Goal: Information Seeking & Learning: Learn about a topic

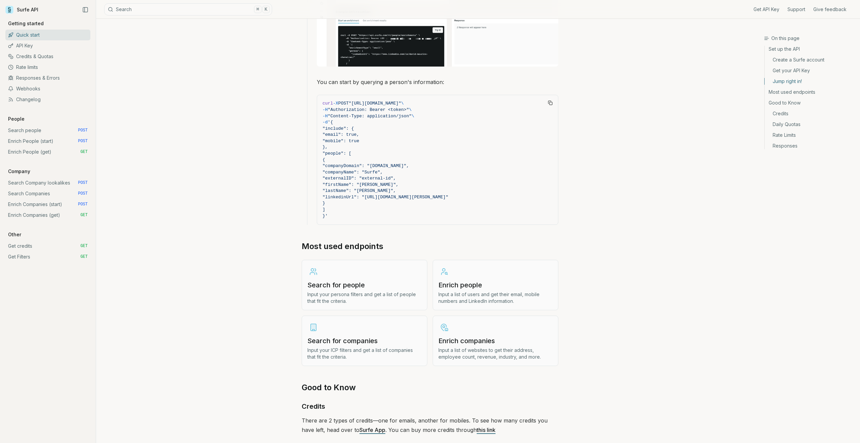
scroll to position [826, 0]
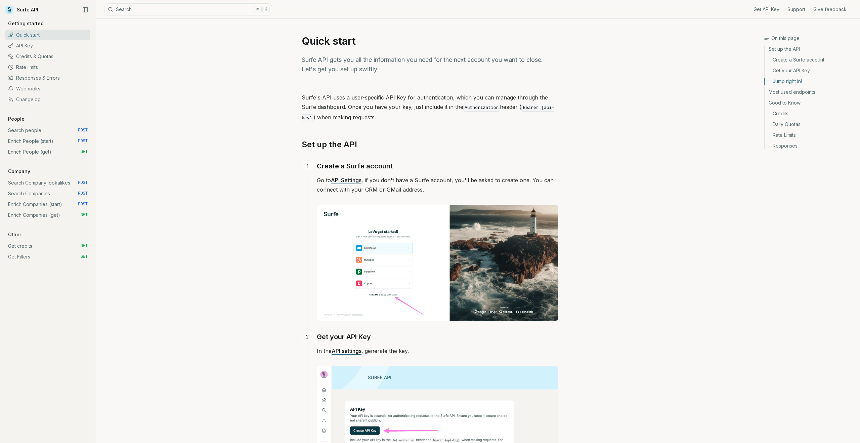
scroll to position [655, 0]
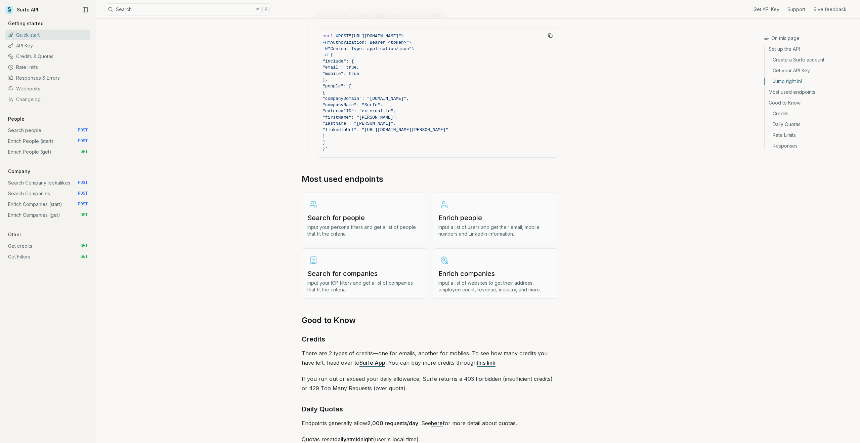
click at [29, 131] on link "Search people POST" at bounding box center [47, 130] width 85 height 11
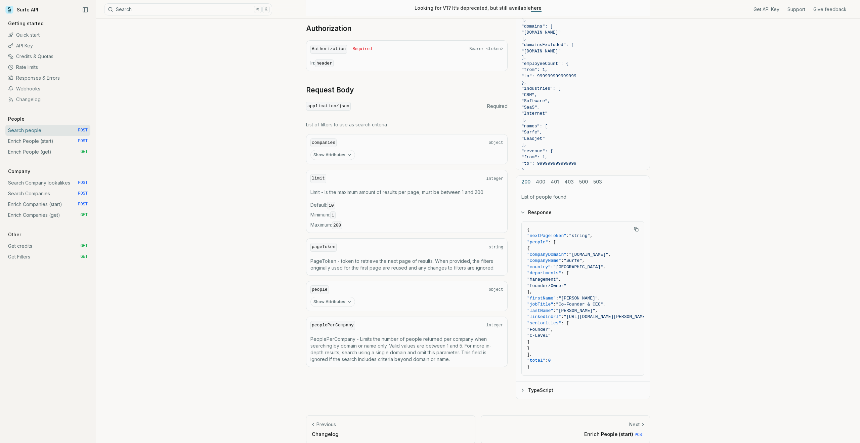
scroll to position [183, 0]
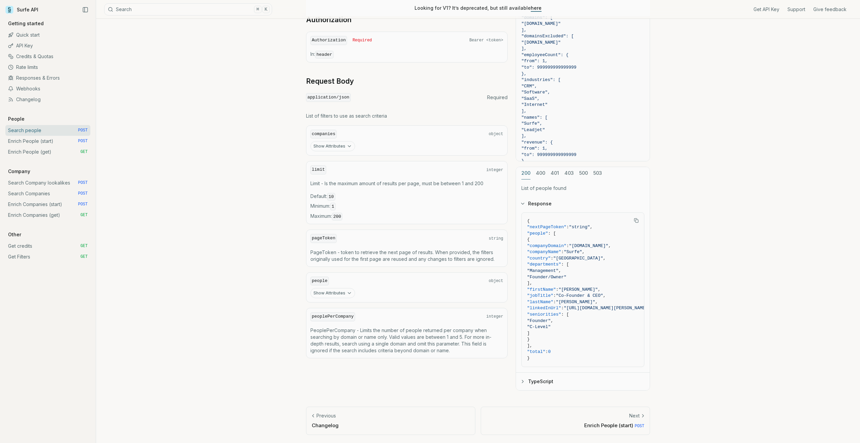
click at [57, 139] on link "Enrich People (start) POST" at bounding box center [47, 141] width 85 height 11
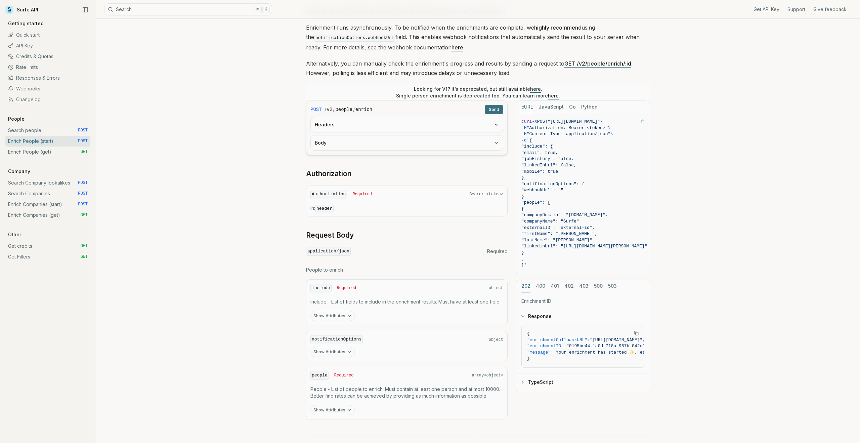
scroll to position [109, 0]
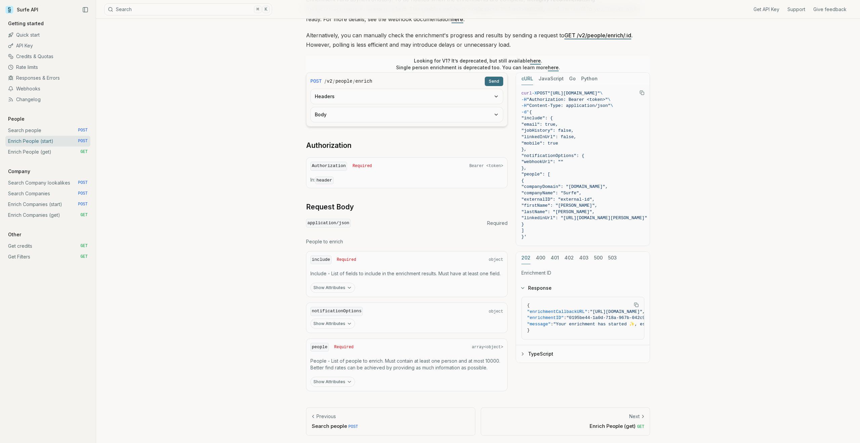
click at [583, 76] on button "Python" at bounding box center [589, 79] width 16 height 12
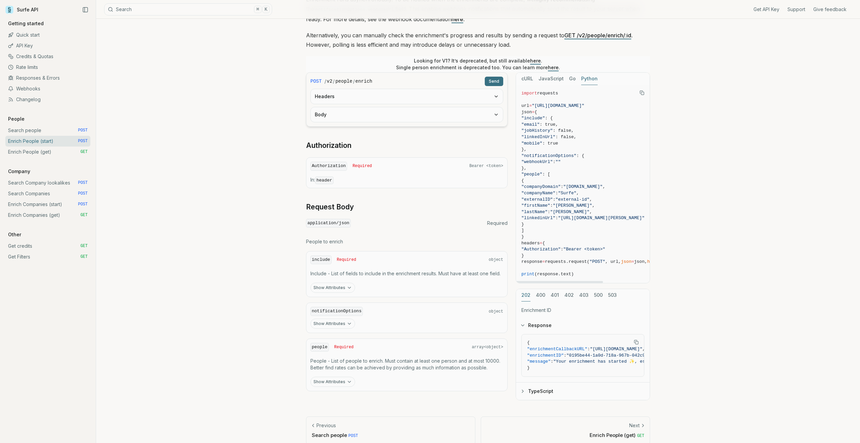
scroll to position [119, 0]
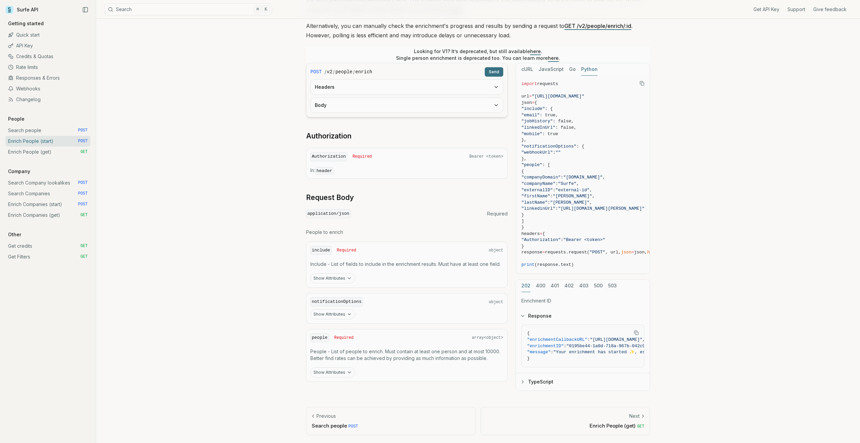
click at [38, 132] on link "Search people POST" at bounding box center [47, 130] width 85 height 11
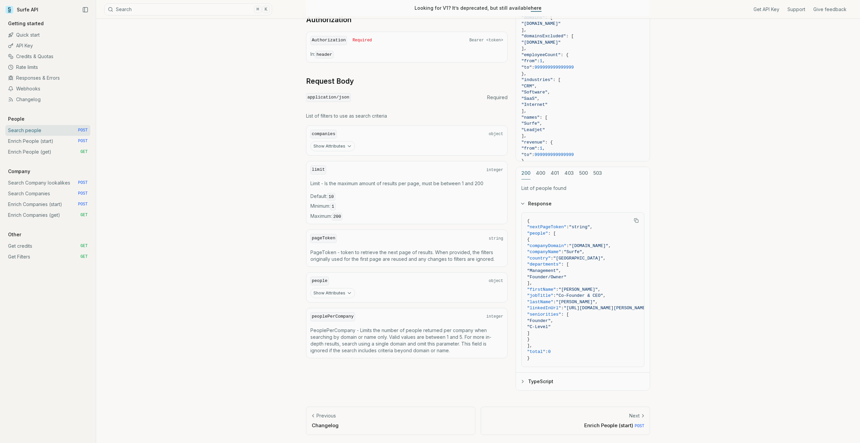
click at [33, 44] on link "API Key" at bounding box center [47, 45] width 85 height 11
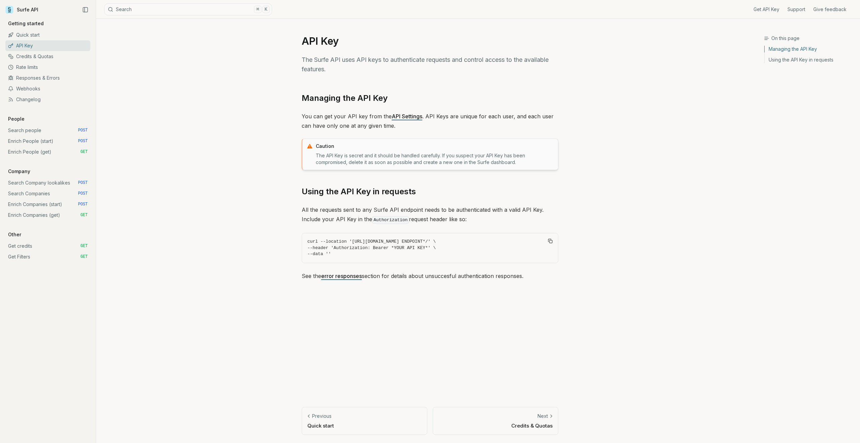
click at [32, 77] on link "Responses & Errors" at bounding box center [47, 78] width 85 height 11
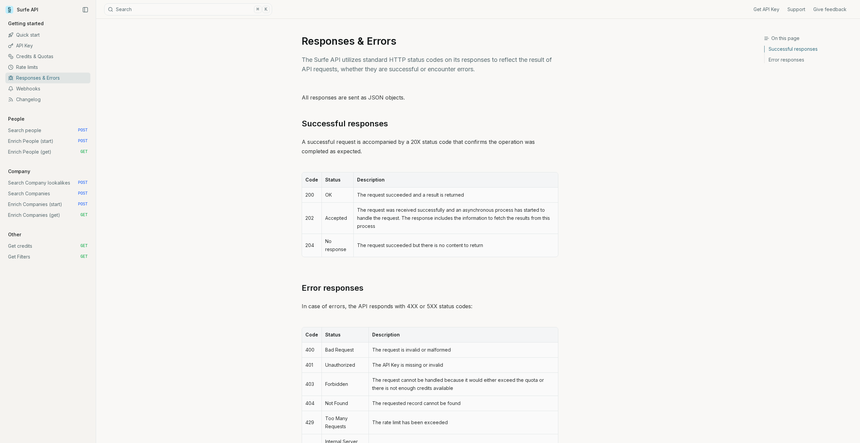
click at [29, 85] on link "Webhooks" at bounding box center [47, 88] width 85 height 11
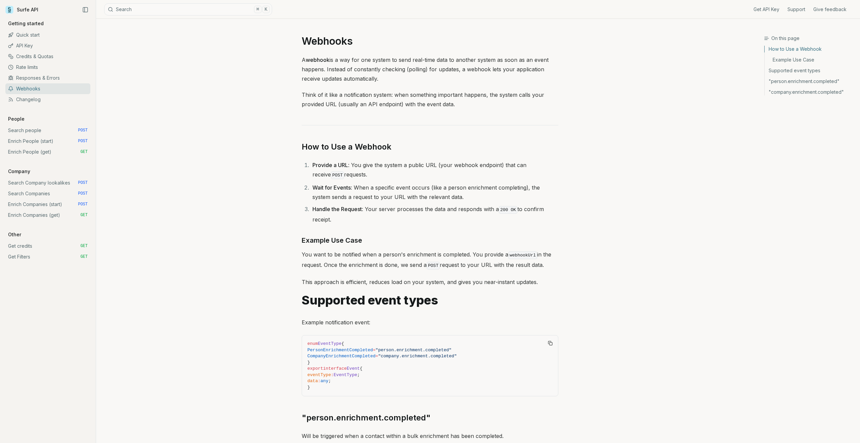
click at [27, 96] on link "Changelog" at bounding box center [47, 99] width 85 height 11
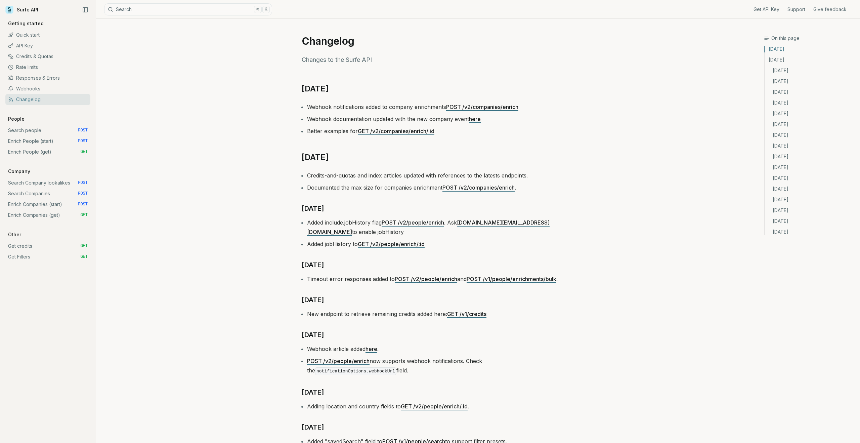
click at [24, 128] on link "Search people POST" at bounding box center [47, 130] width 85 height 11
